Goal: Information Seeking & Learning: Learn about a topic

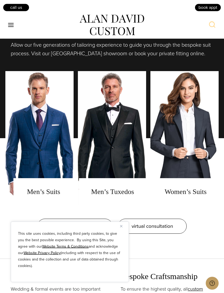
scroll to position [424, 0]
click at [44, 191] on link "men's suits" at bounding box center [39, 138] width 68 height 134
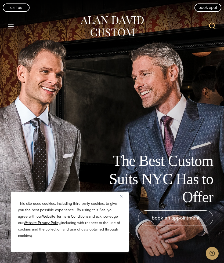
click at [124, 196] on button "Close" at bounding box center [123, 196] width 6 height 6
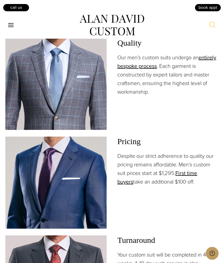
scroll to position [691, 0]
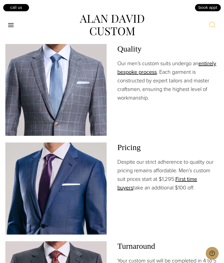
click at [192, 182] on link "First time buyers" at bounding box center [157, 183] width 80 height 17
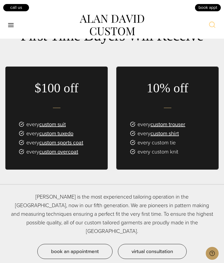
scroll to position [363, 0]
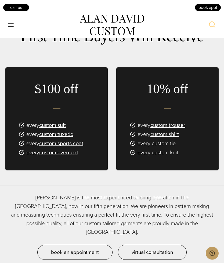
click at [177, 124] on link "custom trouser" at bounding box center [167, 125] width 35 height 8
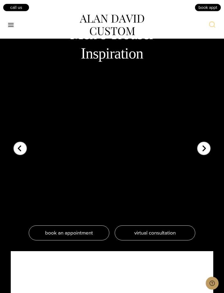
scroll to position [1058, 0]
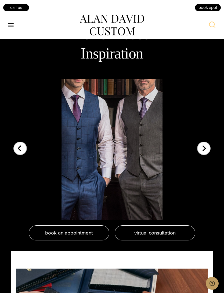
click at [206, 144] on div "Next slide" at bounding box center [203, 144] width 13 height 13
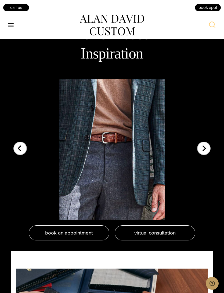
click at [204, 146] on div "Next slide" at bounding box center [203, 144] width 13 height 13
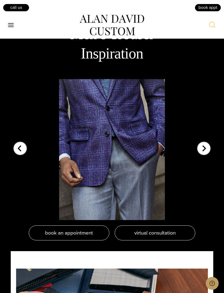
click at [204, 146] on div "Next slide" at bounding box center [203, 144] width 13 height 13
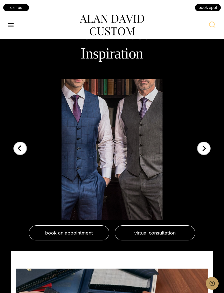
click at [201, 147] on div "Next slide" at bounding box center [203, 144] width 13 height 13
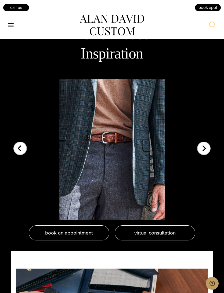
click at [202, 147] on div "Next slide" at bounding box center [203, 144] width 13 height 13
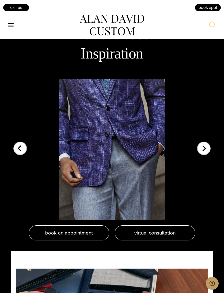
click at [203, 147] on div "Next slide" at bounding box center [203, 144] width 13 height 13
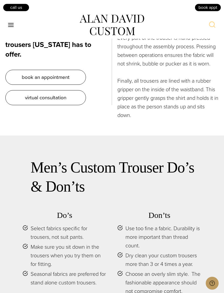
scroll to position [2327, 0]
